Goal: Task Accomplishment & Management: Use online tool/utility

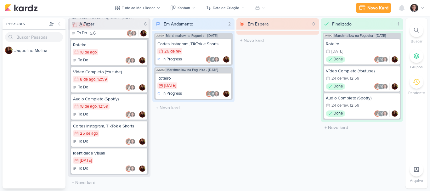
scroll to position [789, 0]
click at [103, 127] on div "Cortes Instagram, TikTok e Shorts" at bounding box center [109, 126] width 72 height 6
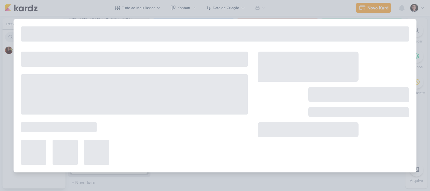
click at [103, 127] on div at bounding box center [134, 108] width 226 height 113
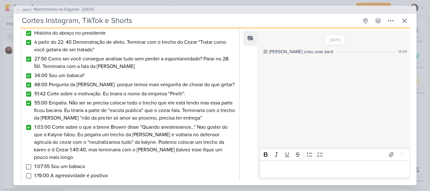
scroll to position [204, 0]
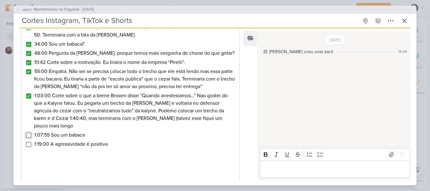
click at [29, 133] on input "Editor editing area: main" at bounding box center [28, 135] width 5 height 5
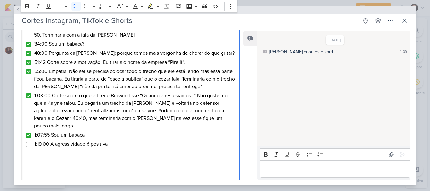
scroll to position [235, 0]
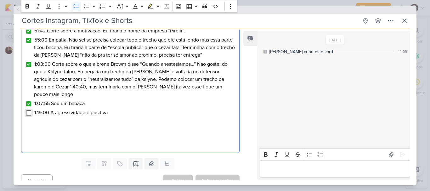
click at [29, 110] on input "Editor editing area: main" at bounding box center [28, 112] width 5 height 5
click at [164, 126] on p "Editor editing area: main" at bounding box center [130, 130] width 211 height 8
click at [32, 106] on div "6:18 Já segurou choro na empresa? Não precisamos ter o relato do [PERSON_NAME] …" at bounding box center [130, 12] width 218 height 281
click at [29, 110] on input "Editor editing area: main" at bounding box center [28, 112] width 5 height 5
click at [166, 174] on button "Salvar" at bounding box center [178, 180] width 30 height 12
